Goal: Task Accomplishment & Management: Complete application form

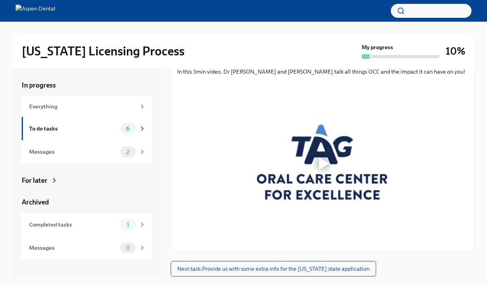
scroll to position [103, 0]
click at [319, 161] on div at bounding box center [324, 163] width 10 height 12
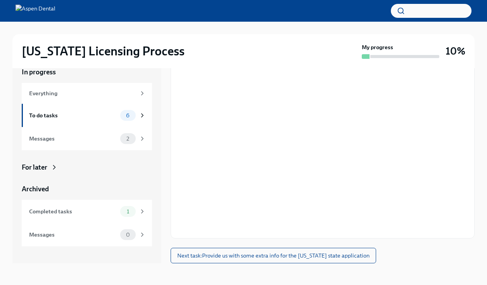
scroll to position [13, 0]
click at [408, 267] on div "In progress Everything To do tasks 6 Messages 2 For later Archived Completed ta…" at bounding box center [243, 165] width 462 height 221
click at [306, 258] on span "Next task : Provide us with some extra info for the [US_STATE] state application" at bounding box center [273, 256] width 192 height 8
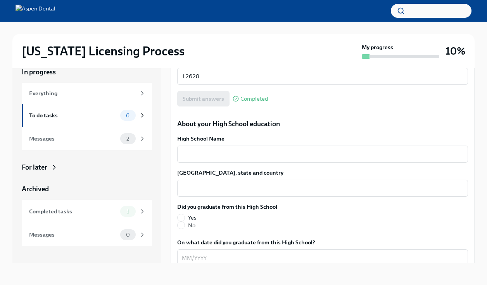
scroll to position [498, 0]
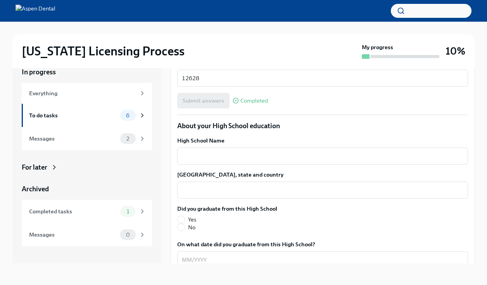
click at [255, 137] on div "High School Name x ​" at bounding box center [322, 151] width 291 height 28
click at [251, 152] on textarea "High School Name" at bounding box center [322, 156] width 281 height 9
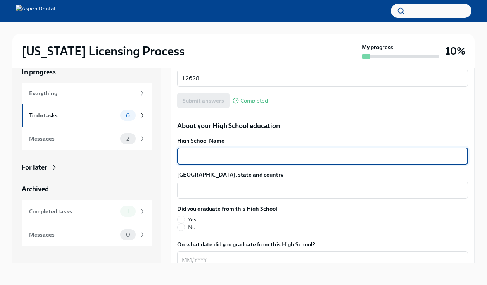
type textarea "u"
type textarea "U. E. Prof. "[PERSON_NAME]""
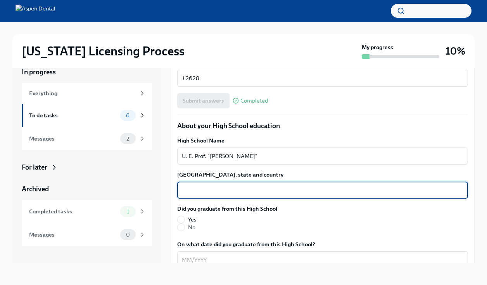
click at [214, 186] on textarea "[GEOGRAPHIC_DATA], state and country" at bounding box center [322, 190] width 281 height 9
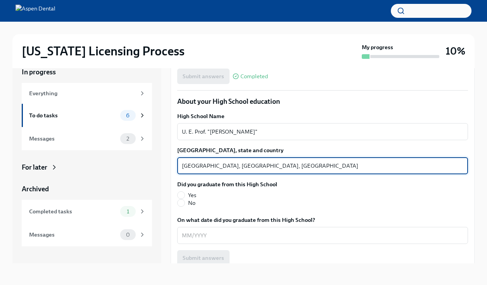
scroll to position [524, 0]
type textarea "[GEOGRAPHIC_DATA], [GEOGRAPHIC_DATA], [GEOGRAPHIC_DATA]"
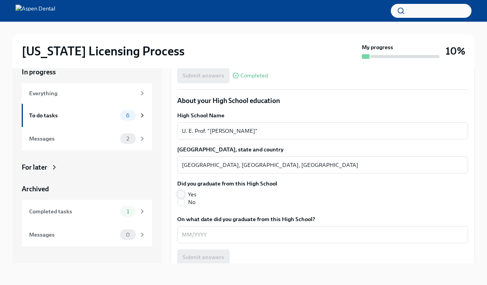
click at [181, 191] on input "Yes" at bounding box center [181, 194] width 7 height 7
radio input "true"
click at [201, 228] on div "x ​" at bounding box center [322, 234] width 291 height 17
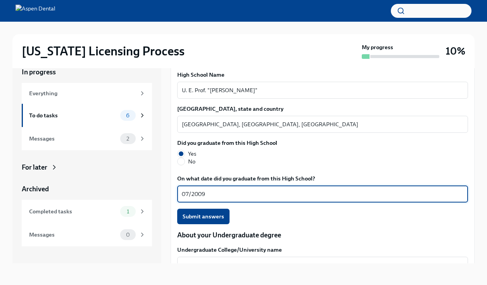
scroll to position [617, 0]
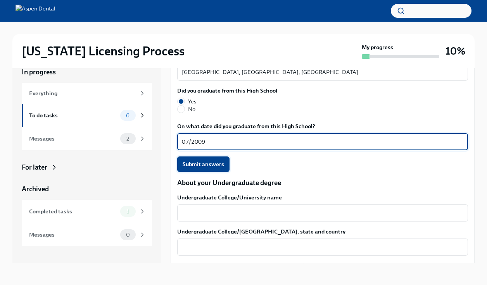
type textarea "07/2009"
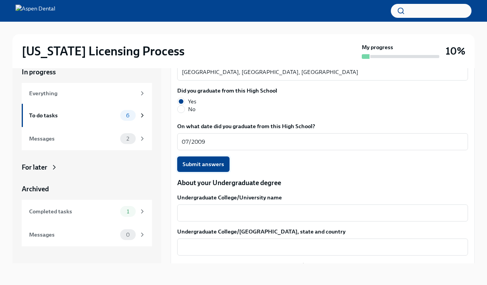
click at [208, 157] on button "Submit answers" at bounding box center [203, 165] width 52 height 16
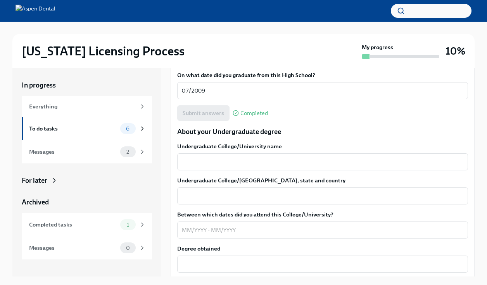
scroll to position [681, 0]
click at [209, 158] on textarea "Undergraduate College/University name" at bounding box center [322, 162] width 281 height 9
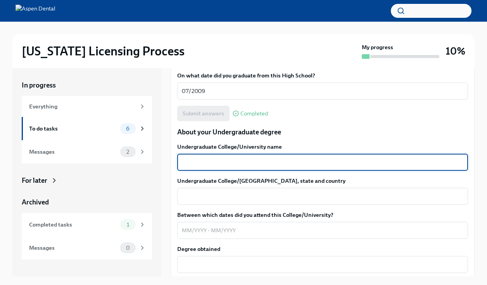
type textarea "u"
type textarea "[GEOGRAPHIC_DATA]"
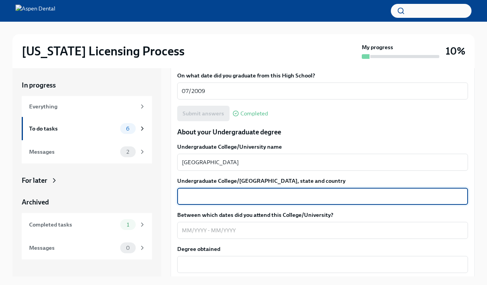
click at [205, 192] on textarea "Undergraduate College/[GEOGRAPHIC_DATA], state and country" at bounding box center [322, 196] width 281 height 9
type textarea "[GEOGRAPHIC_DATA], [GEOGRAPHIC_DATA]"
click at [183, 226] on textarea "Between which dates did you attend this College/University?" at bounding box center [322, 230] width 281 height 9
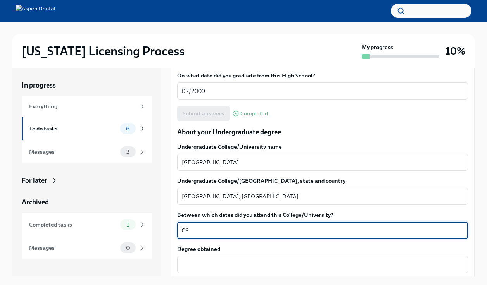
type textarea "0"
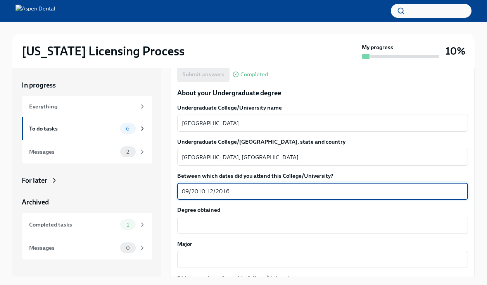
scroll to position [733, 0]
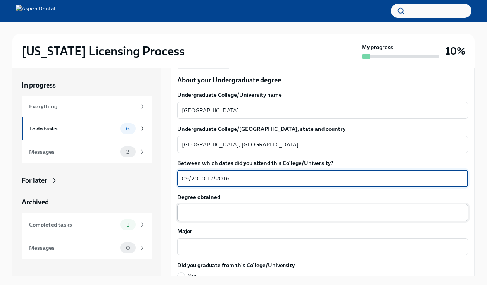
type textarea "09/2010 12/2016"
click at [194, 208] on textarea "Degree obtained" at bounding box center [322, 212] width 281 height 9
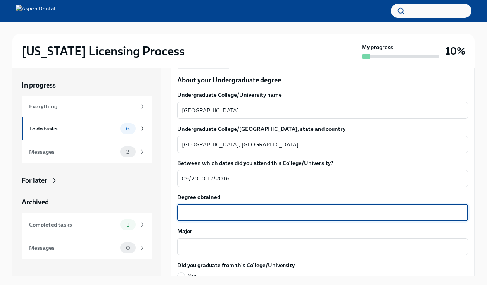
type textarea "V"
type textarea "b"
type textarea "Bachelor of [MEDICAL_DATA]"
click at [201, 241] on div "x ​" at bounding box center [322, 246] width 291 height 17
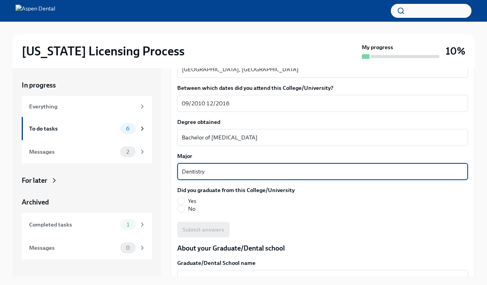
scroll to position [809, 0]
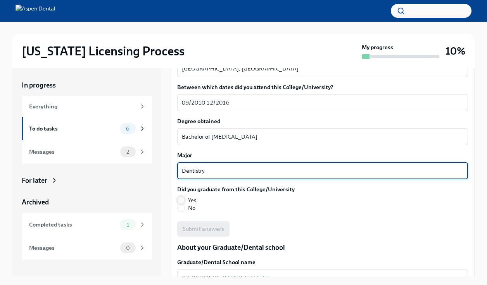
type textarea "Dentistry"
click at [181, 197] on input "Yes" at bounding box center [181, 200] width 7 height 7
radio input "true"
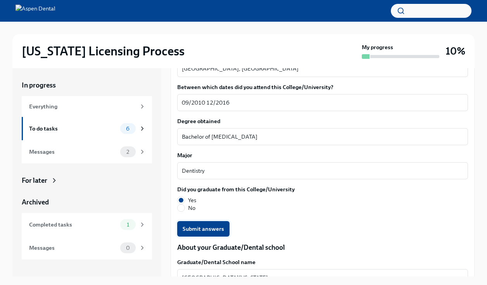
click at [219, 225] on span "Submit answers" at bounding box center [203, 229] width 41 height 8
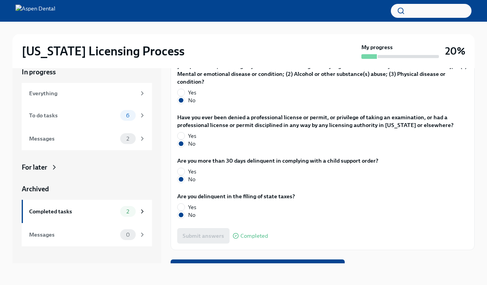
scroll to position [13, 0]
click at [229, 264] on span "Next task : Authorize us to work with [US_STATE] on your behalf" at bounding box center [257, 268] width 163 height 8
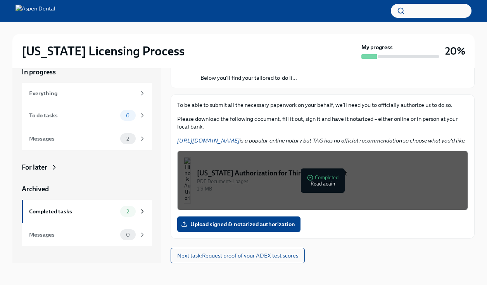
scroll to position [64, 0]
click at [200, 223] on span "Upload signed & notarized authorization" at bounding box center [239, 225] width 112 height 8
click at [0, 0] on input "Upload signed & notarized authorization" at bounding box center [0, 0] width 0 height 0
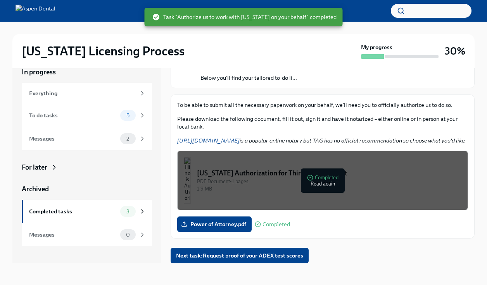
scroll to position [13, 0]
click at [266, 257] on span "Next task : Request proof of your ADEX test scores" at bounding box center [239, 256] width 127 height 8
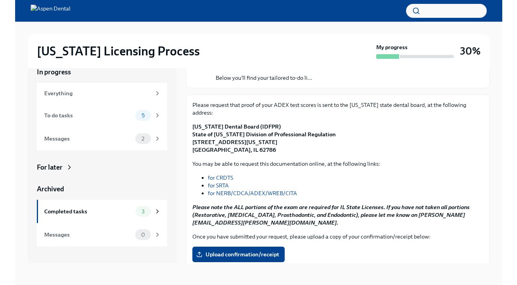
scroll to position [58, 0]
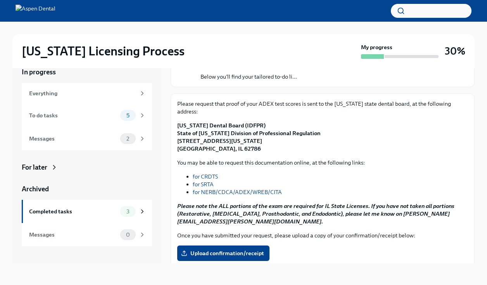
click at [213, 189] on link "for NERB/CDCA/ADEX/WREB/CITA" at bounding box center [237, 192] width 89 height 7
click at [241, 0] on div at bounding box center [243, 11] width 487 height 22
click at [205, 189] on link "for NERB/CDCA/ADEX/WREB/CITA" at bounding box center [237, 192] width 89 height 7
